Goal: Check status: Check status

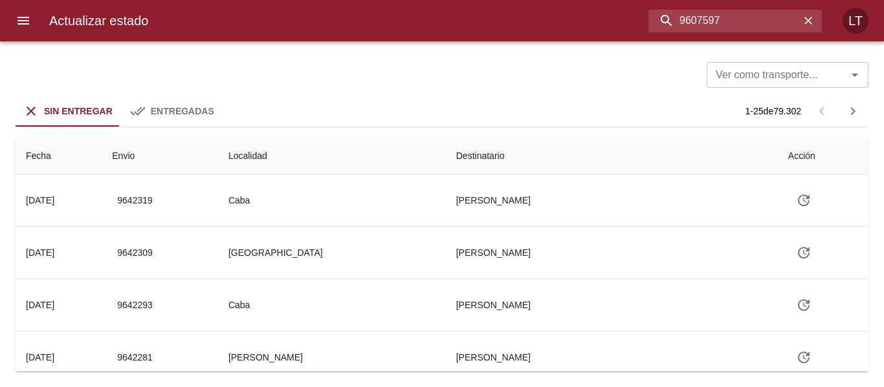
type input "9607597"
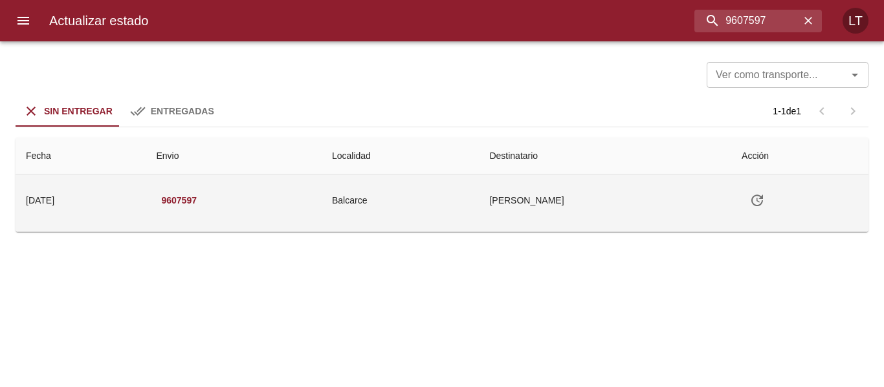
click at [763, 210] on button "Tabla de envíos del cliente" at bounding box center [756, 200] width 31 height 31
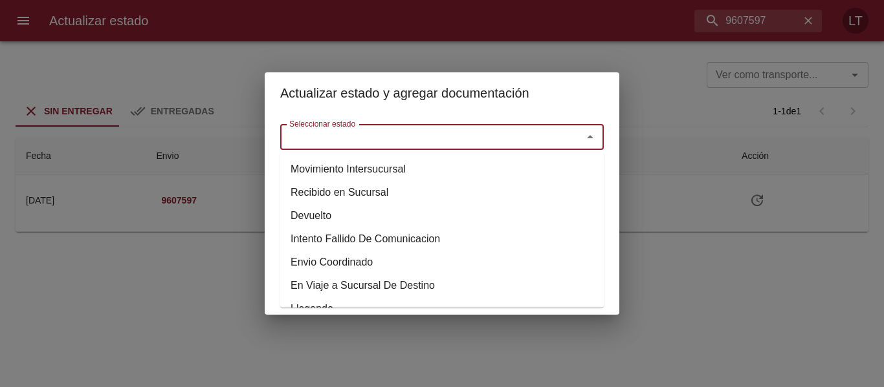
click at [477, 146] on input "Seleccionar estado" at bounding box center [422, 137] width 277 height 18
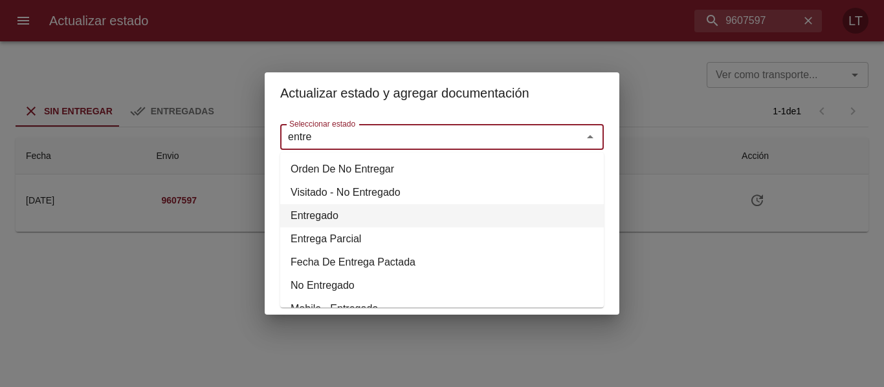
click at [337, 209] on li "Entregado" at bounding box center [441, 215] width 323 height 23
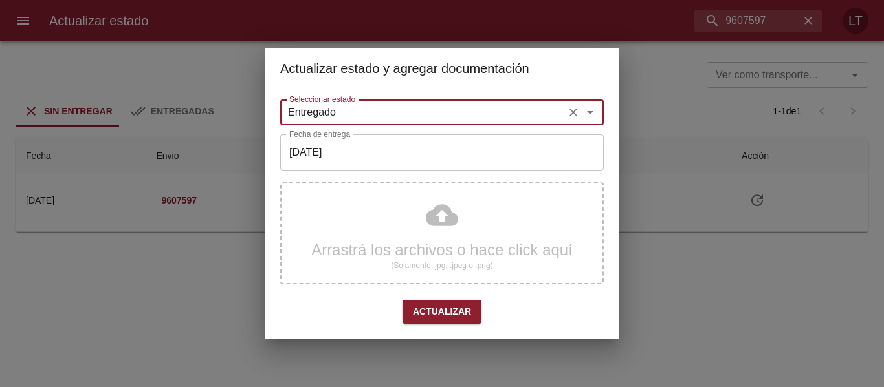
type input "Entregado"
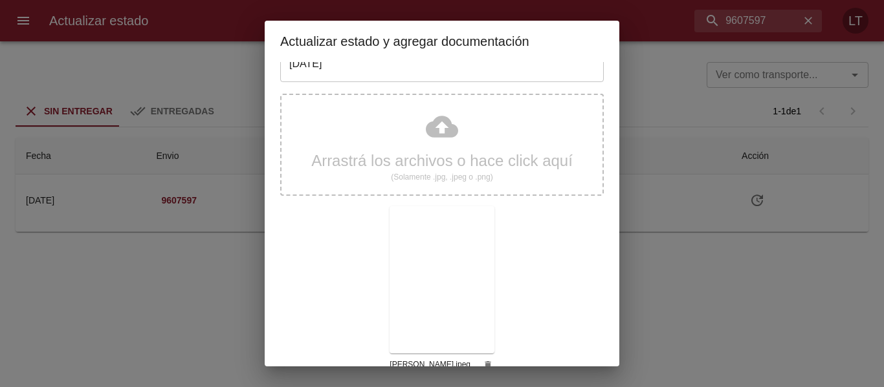
scroll to position [121, 0]
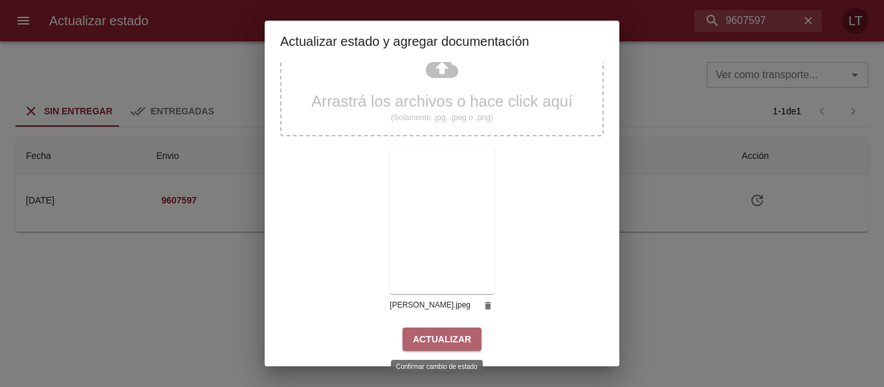
click at [471, 347] on button "Actualizar" at bounding box center [441, 340] width 79 height 24
